Goal: Transaction & Acquisition: Purchase product/service

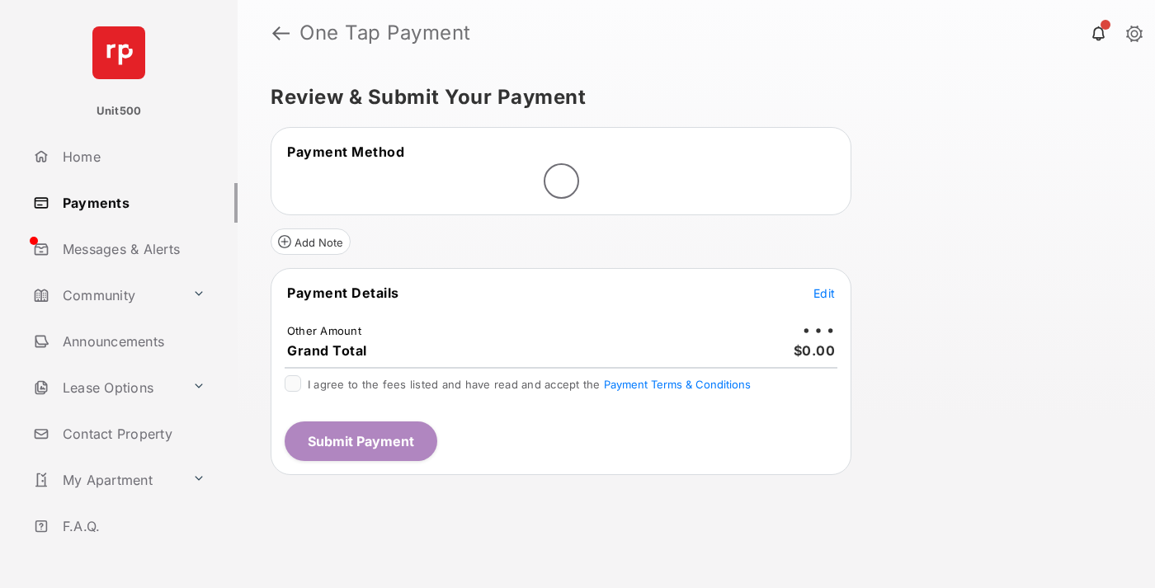
click at [825, 293] on span "Edit" at bounding box center [824, 293] width 21 height 14
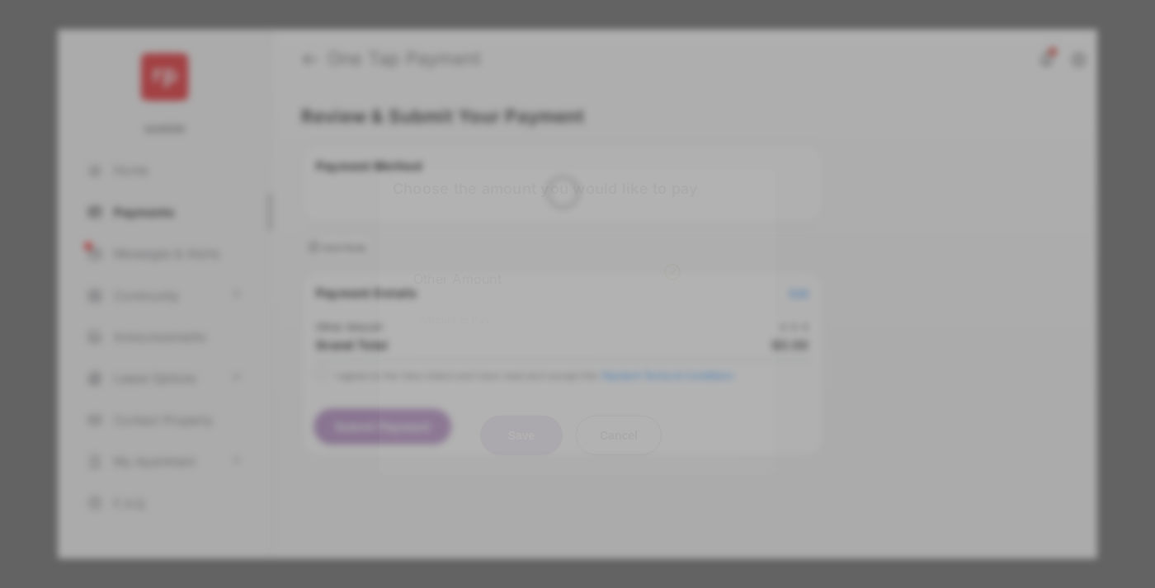
click at [547, 271] on div "Other Amount" at bounding box center [546, 278] width 267 height 28
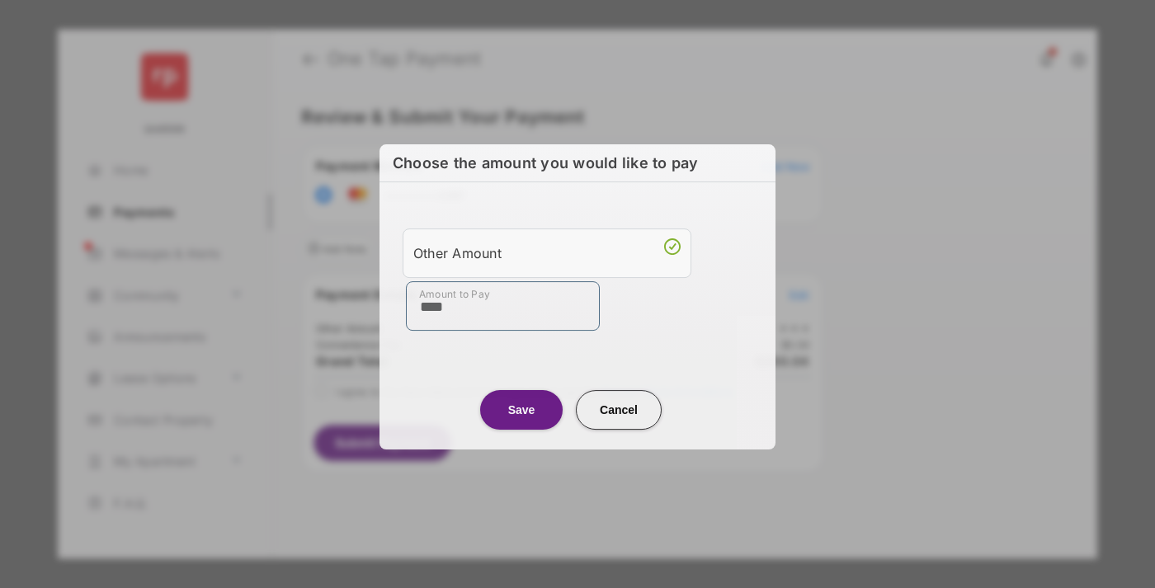
type input "****"
click at [522, 409] on button "Save" at bounding box center [521, 410] width 83 height 40
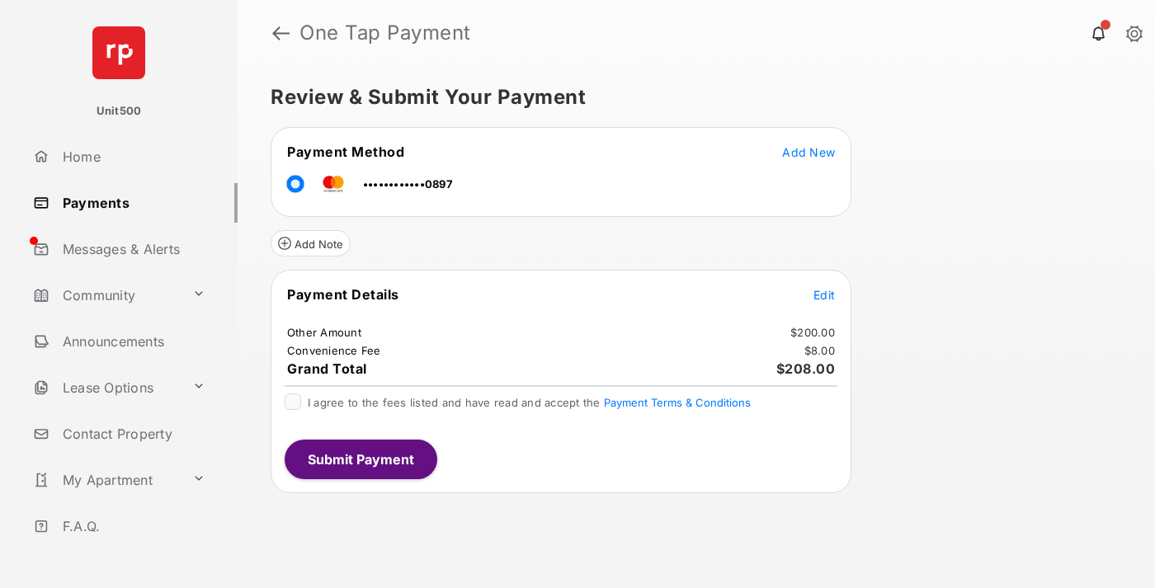
click at [825, 295] on span "Edit" at bounding box center [824, 295] width 21 height 14
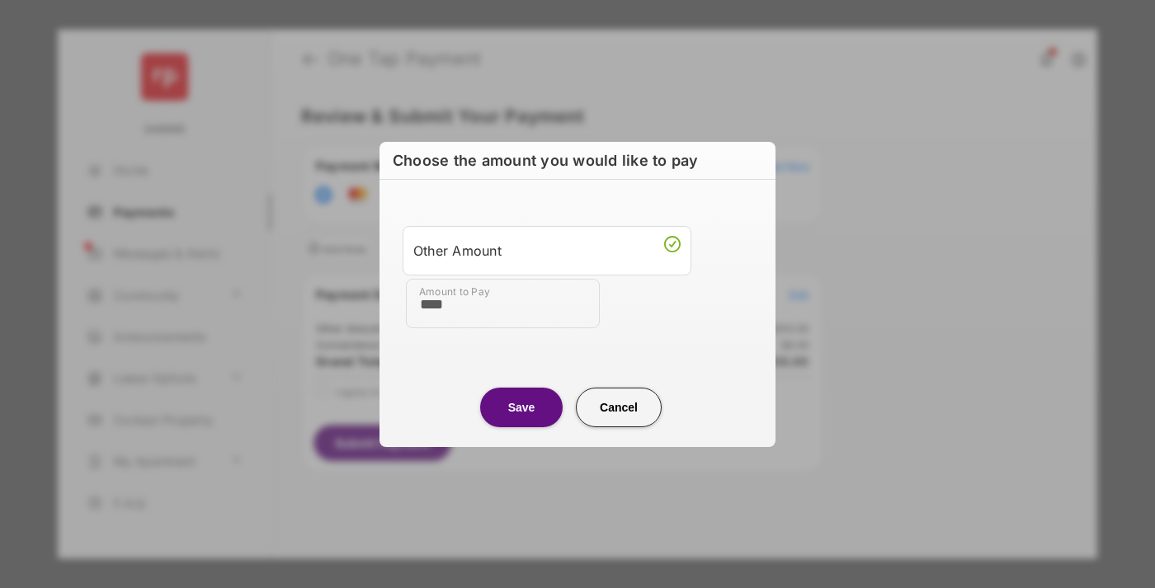
click at [522, 407] on button "Save" at bounding box center [521, 408] width 83 height 40
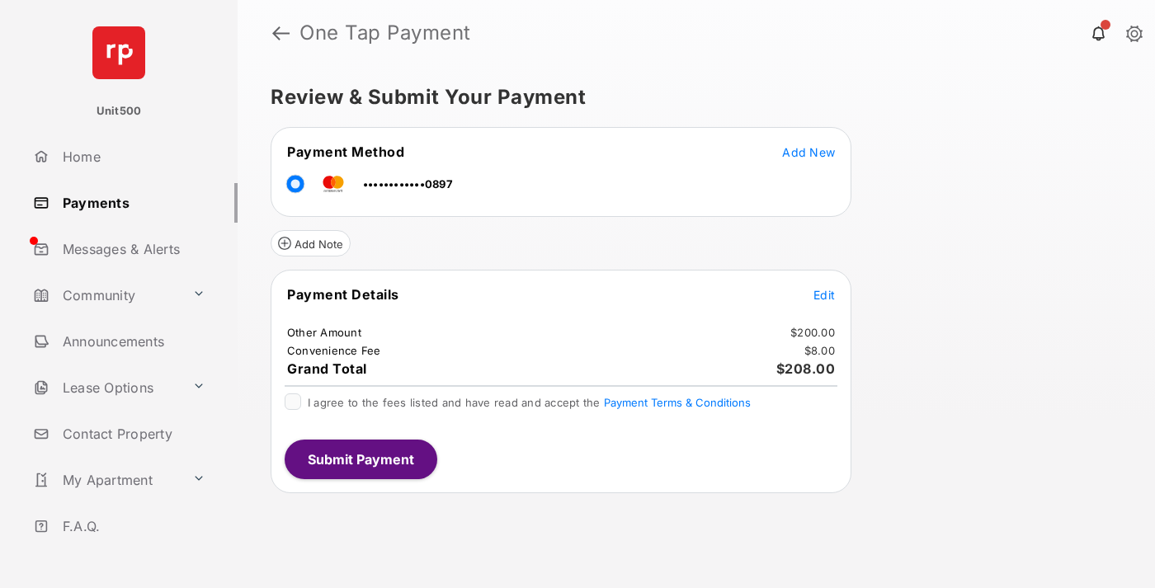
click at [360, 459] on button "Submit Payment" at bounding box center [361, 460] width 153 height 40
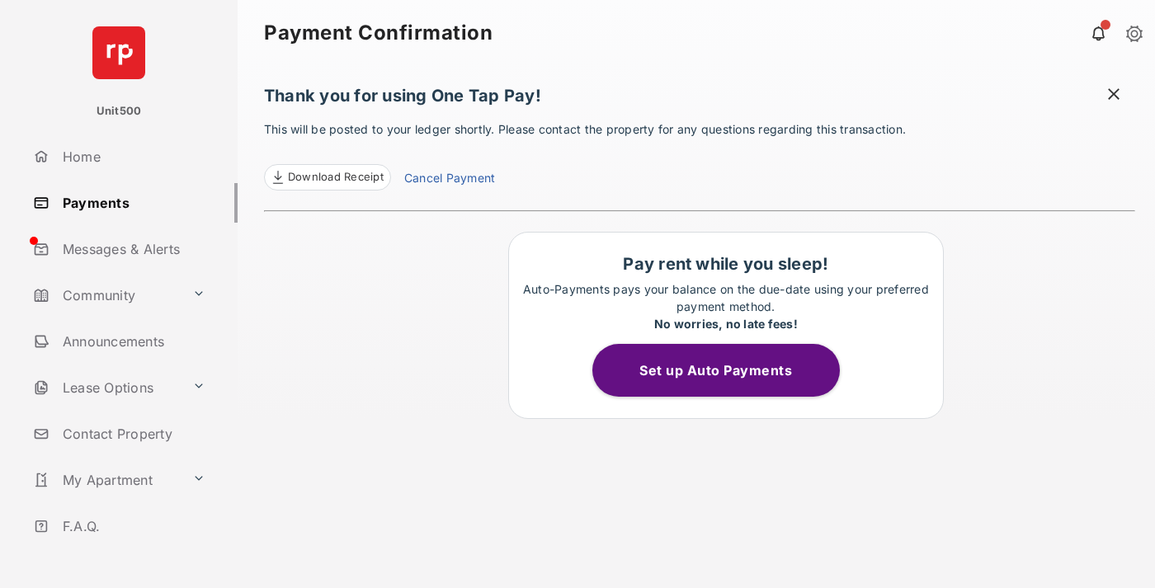
click at [1114, 96] on span at bounding box center [1114, 96] width 17 height 21
